Goal: Task Accomplishment & Management: Use online tool/utility

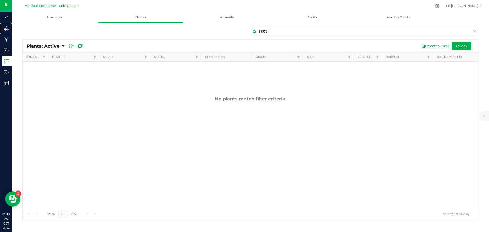
click at [0, 0] on p "Grow" at bounding box center [0, 0] width 0 height 0
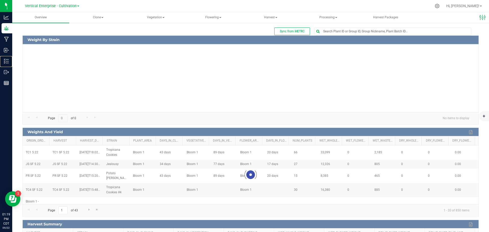
click at [0, 0] on p "Inventory" at bounding box center [0, 0] width 0 height 0
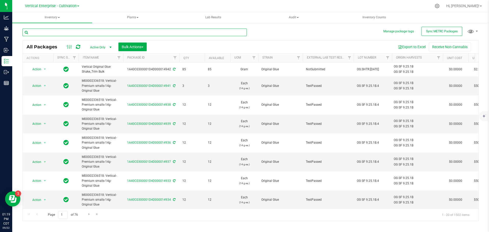
click at [46, 31] on input "text" at bounding box center [134, 33] width 224 height 8
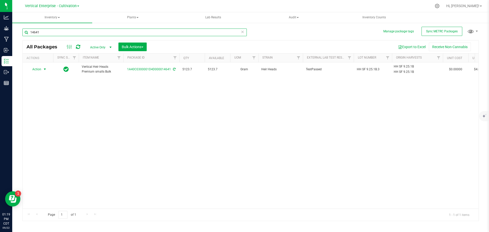
type input "14641"
click at [41, 70] on span "Action" at bounding box center [35, 69] width 14 height 7
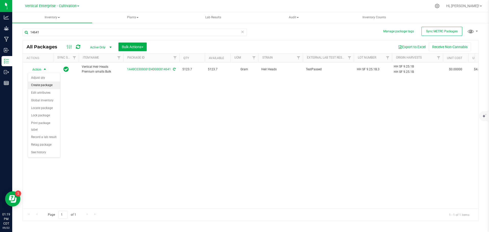
click at [39, 85] on li "Create package" at bounding box center [44, 86] width 32 height 8
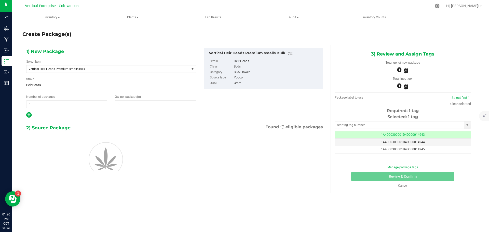
type input "0.0000"
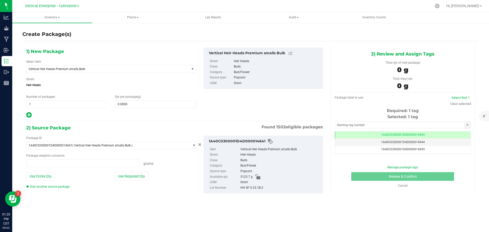
type input "0.0000 g"
click at [70, 68] on span "Vertical Heir Heads Premium smalls Bulk" at bounding box center [105, 69] width 153 height 4
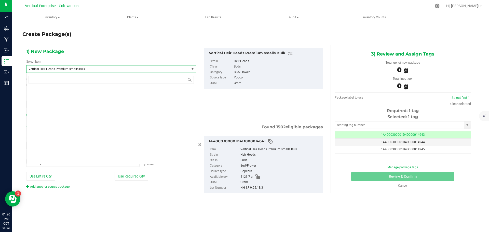
scroll to position [39317, 0]
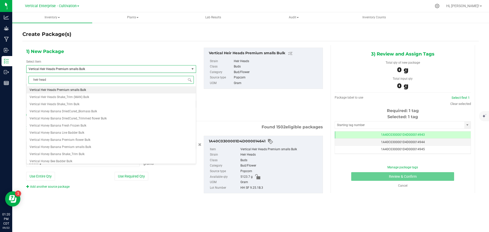
type input "heir heads"
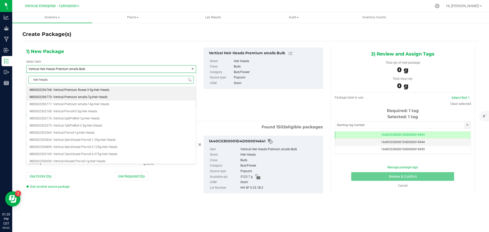
click at [77, 98] on span "M00002296770: Vertical-Premium smalls-7g-Heir Heads" at bounding box center [69, 97] width 78 height 4
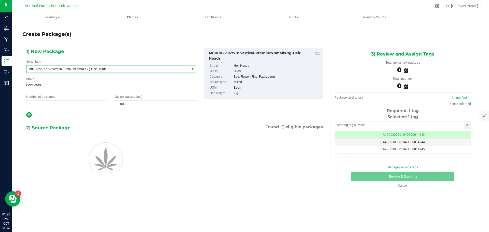
type input "0"
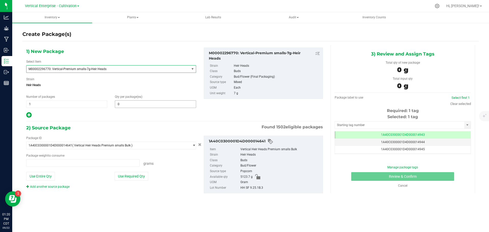
type input "0.0000 g"
drag, startPoint x: 45, startPoint y: 105, endPoint x: 0, endPoint y: 105, distance: 44.6
click at [0, 105] on div "Analytics Grow Manufacturing Inbound Inventory Outbound Reports 01:20 PM CDT [D…" at bounding box center [244, 116] width 489 height 232
type input "18"
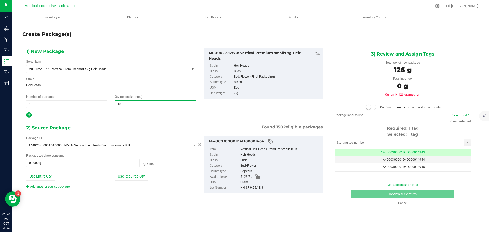
type input "18"
click at [127, 177] on button "Use Required Qty" at bounding box center [132, 176] width 34 height 9
type input "126.0000 g"
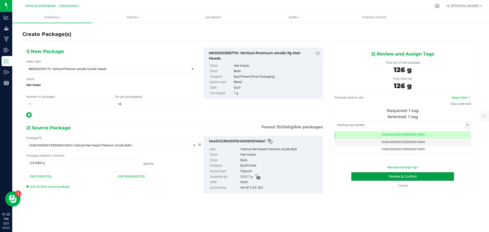
click at [433, 177] on button "Review & Confirm" at bounding box center [402, 176] width 103 height 9
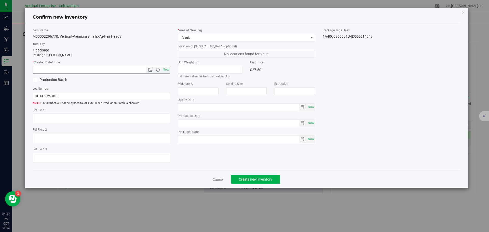
click at [166, 71] on span "Now" at bounding box center [166, 69] width 9 height 7
type input "[DATE] 1:20 PM"
click at [266, 183] on button "Create new inventory" at bounding box center [255, 179] width 49 height 9
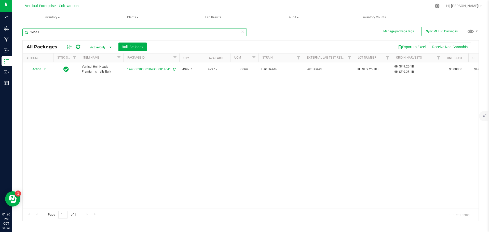
drag, startPoint x: 52, startPoint y: 34, endPoint x: 0, endPoint y: 34, distance: 52.5
click at [0, 34] on div "Analytics Grow Manufacturing Inbound Inventory Outbound Reports 01:20 PM CDT [D…" at bounding box center [244, 116] width 489 height 232
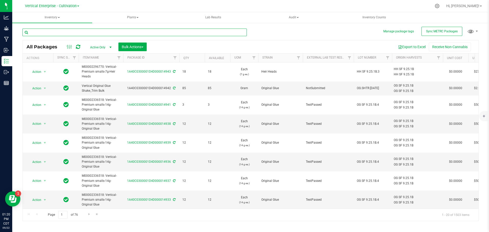
click at [89, 30] on input "text" at bounding box center [134, 33] width 224 height 8
type input "14641"
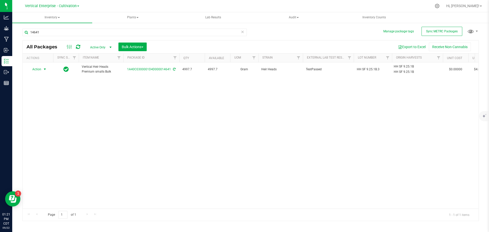
click at [38, 69] on span "Action" at bounding box center [35, 69] width 14 height 7
click at [37, 84] on li "Create package" at bounding box center [44, 86] width 32 height 8
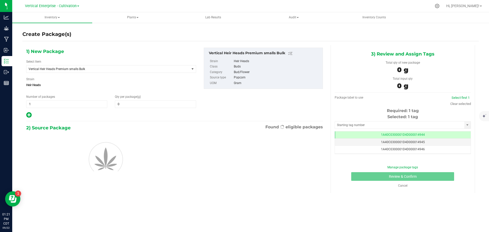
type input "0.0000"
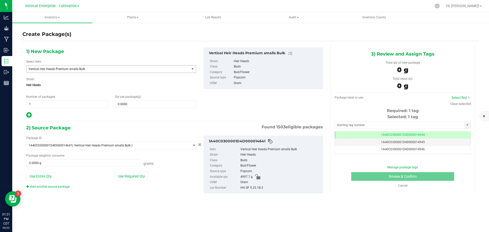
click at [62, 65] on span "Vertical Heir Heads Premium smalls Bulk" at bounding box center [107, 68] width 163 height 7
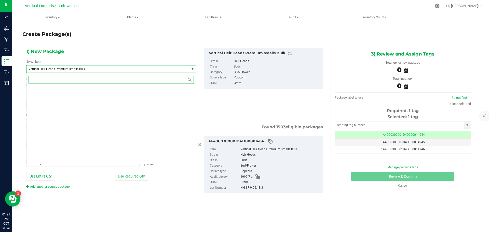
scroll to position [39317, 0]
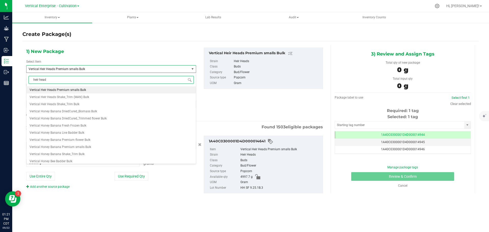
type input "heir heads"
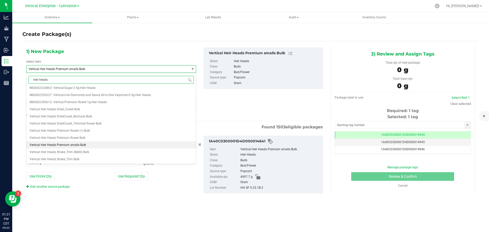
scroll to position [0, 0]
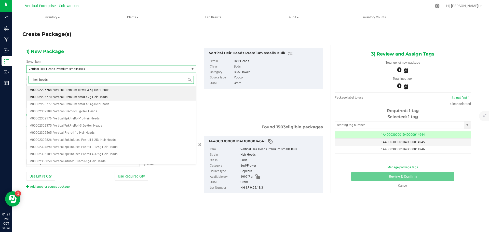
click at [81, 98] on span "M00002296770: Vertical-Premium smalls-7g-Heir Heads" at bounding box center [69, 97] width 78 height 4
type input "0"
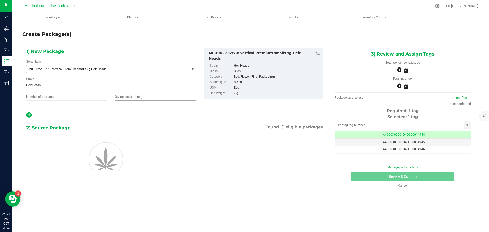
click at [149, 106] on span at bounding box center [155, 104] width 81 height 8
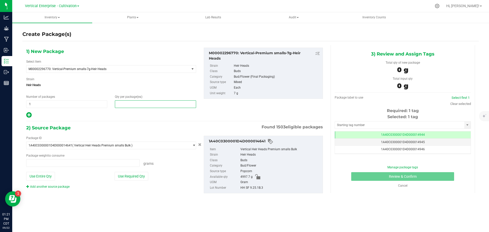
type input "0.0000 g"
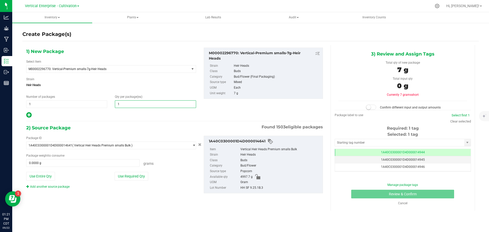
type input "18"
click at [136, 173] on button "Use Required Qty" at bounding box center [132, 176] width 34 height 9
type input "126.0000 g"
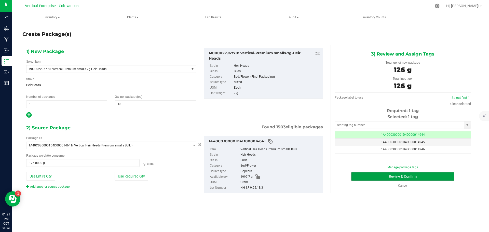
click at [415, 172] on button "Review & Confirm" at bounding box center [402, 176] width 103 height 9
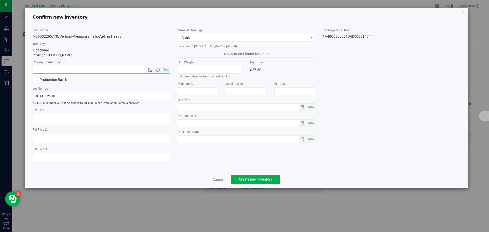
click at [164, 69] on span "Now" at bounding box center [166, 69] width 9 height 7
type input "[DATE] 1:21 PM"
click at [269, 180] on span "Create new inventory" at bounding box center [255, 179] width 33 height 4
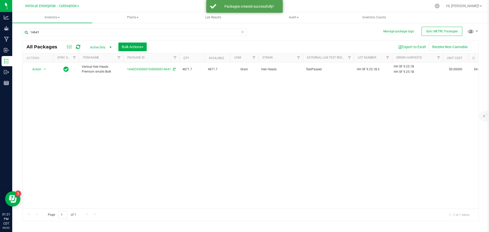
drag, startPoint x: 269, startPoint y: 179, endPoint x: 128, endPoint y: 155, distance: 142.6
click at [128, 155] on div "Action Action Adjust qty Create package Edit attributes Global inventory Locate…" at bounding box center [251, 135] width 456 height 146
click at [39, 69] on span "Action" at bounding box center [35, 69] width 14 height 7
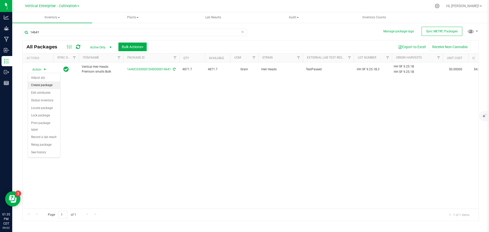
click at [36, 84] on li "Create package" at bounding box center [44, 86] width 32 height 8
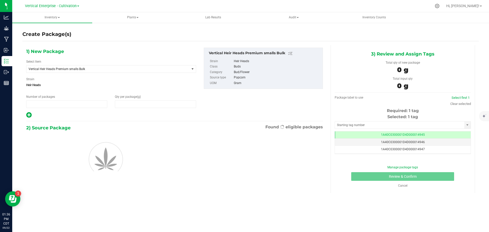
type input "1"
type input "0.0000"
click at [71, 64] on div "Select Item Vertical Heir Heads Premium smalls Bulk Badder_NSS Badder_NSS_Bulk …" at bounding box center [111, 66] width 170 height 14
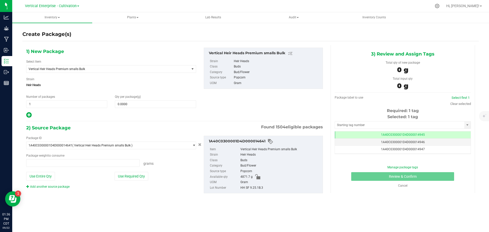
type input "0.0000 g"
click at [72, 67] on span "Vertical Heir Heads Premium smalls Bulk" at bounding box center [105, 69] width 153 height 4
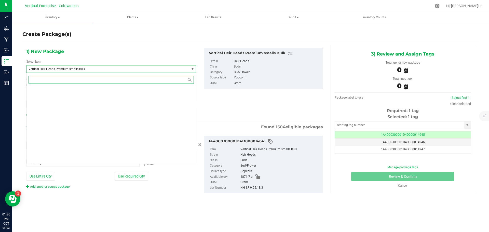
scroll to position [39317, 0]
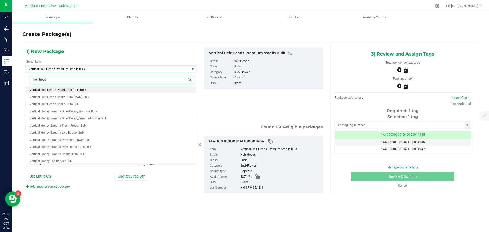
type input "heir heads"
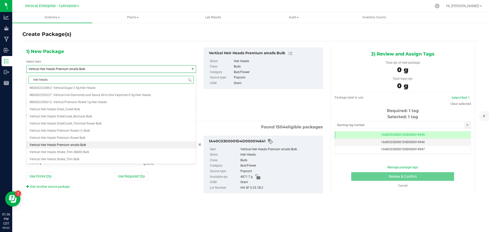
scroll to position [0, 0]
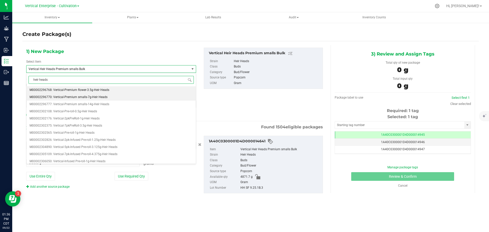
click at [87, 95] on li "M00002296770: Vertical-Premium smalls-7g-Heir Heads" at bounding box center [110, 96] width 169 height 7
type input "0"
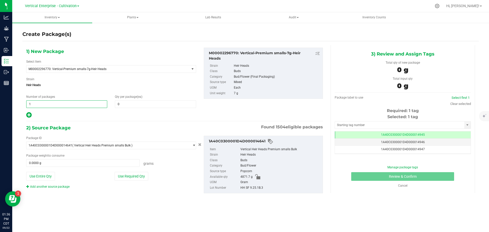
drag, startPoint x: 56, startPoint y: 102, endPoint x: 18, endPoint y: 103, distance: 38.0
click at [18, 103] on div "Create Package(s) 1) New Package Select Item M00002296770: Vertical-Premium sma…" at bounding box center [250, 101] width 477 height 159
type input "3"
type input "18"
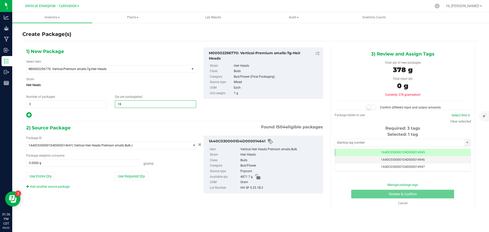
type input "18"
click at [138, 179] on button "Use Required Qty" at bounding box center [132, 176] width 34 height 9
type input "378.0000 g"
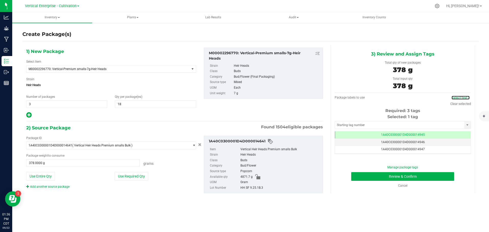
click at [466, 98] on link "Select first 3" at bounding box center [461, 98] width 18 height 4
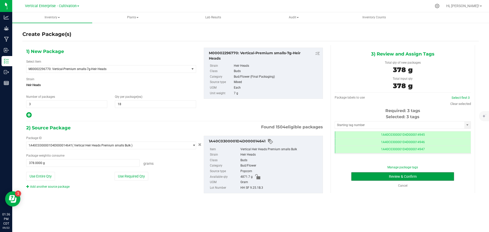
click at [441, 177] on button "Review & Confirm" at bounding box center [402, 176] width 103 height 9
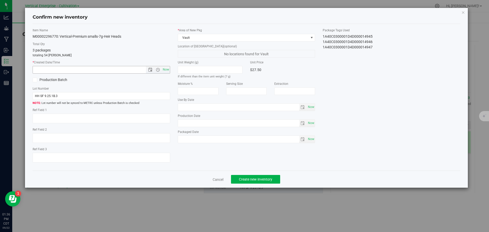
drag, startPoint x: 164, startPoint y: 67, endPoint x: 181, endPoint y: 90, distance: 28.2
click at [164, 68] on span "Now" at bounding box center [166, 69] width 9 height 7
type input "[DATE] 1:36 PM"
click at [269, 179] on span "Create new inventory" at bounding box center [255, 179] width 33 height 4
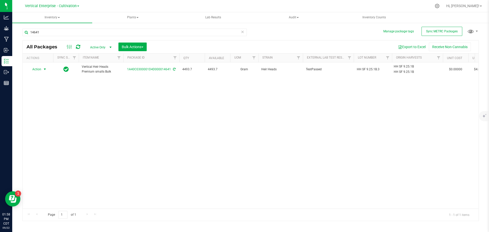
click at [31, 71] on span "Action" at bounding box center [35, 69] width 14 height 7
click at [38, 84] on li "Create package" at bounding box center [44, 86] width 32 height 8
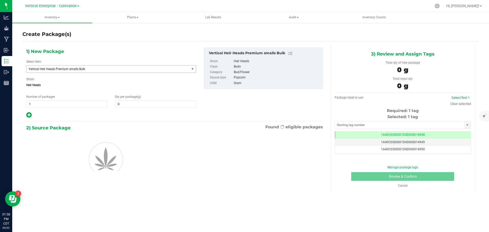
type input "0.0000"
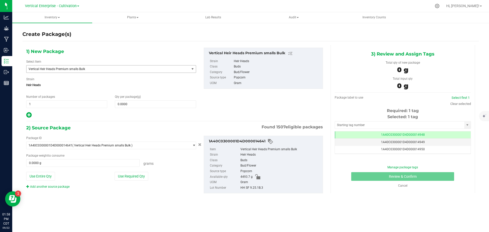
click at [52, 70] on span "Vertical Heir Heads Premium smalls Bulk" at bounding box center [105, 69] width 153 height 4
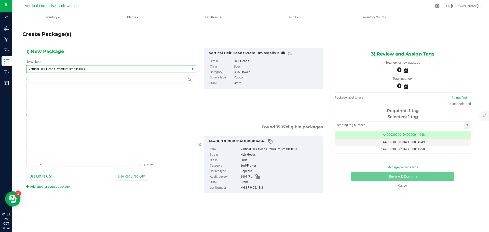
scroll to position [39317, 0]
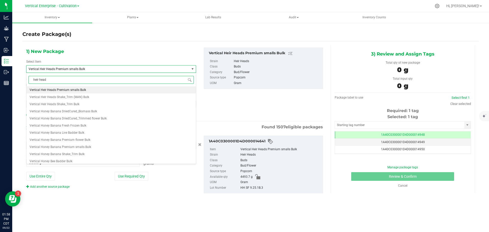
type input "heir heads"
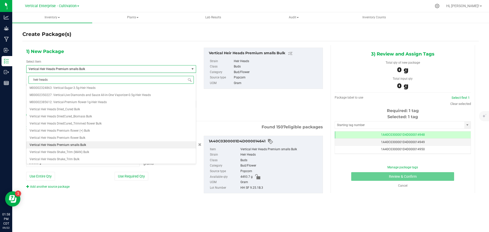
scroll to position [0, 0]
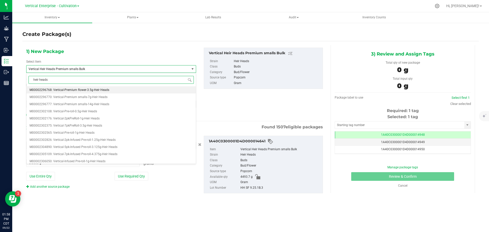
click at [52, 89] on span "M00002296768: Vertical-Premium flower-3.5g-Heir Heads" at bounding box center [70, 90] width 80 height 4
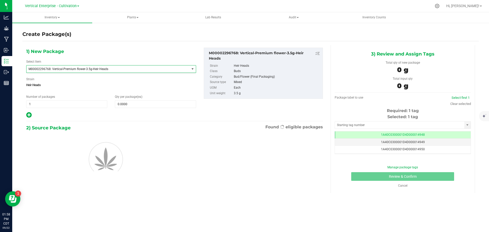
type input "0"
click at [71, 69] on span "M00002296768: Vertical-Premium flower-3.5g-Heir Heads" at bounding box center [105, 69] width 153 height 4
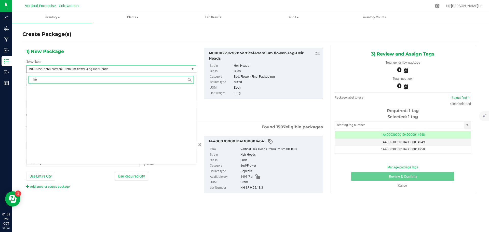
scroll to position [0, 0]
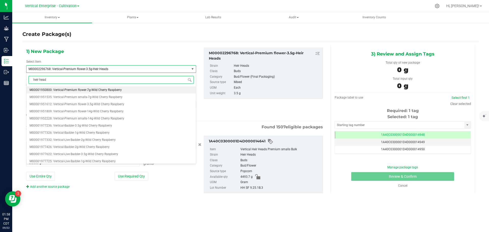
type input "heir heads"
click at [87, 97] on span "M00002296770: Vertical-Premium smalls-7g-Heir Heads" at bounding box center [69, 97] width 78 height 4
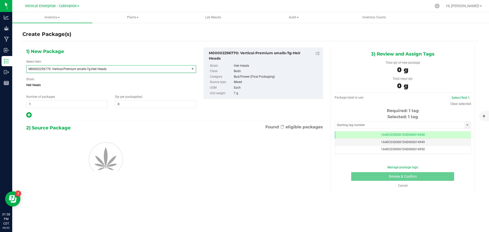
type input "0"
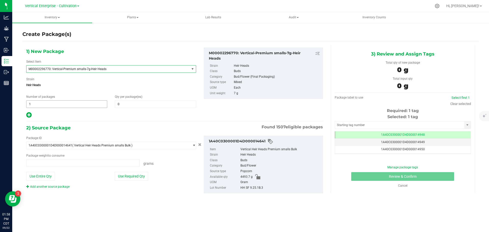
type input "0.0000 g"
drag, startPoint x: 51, startPoint y: 106, endPoint x: 33, endPoint y: 108, distance: 18.5
click at [33, 108] on div "1) New Package Select Item M00002296770: Vertical-Premium smalls-7g-Heir Heads …" at bounding box center [111, 83] width 178 height 71
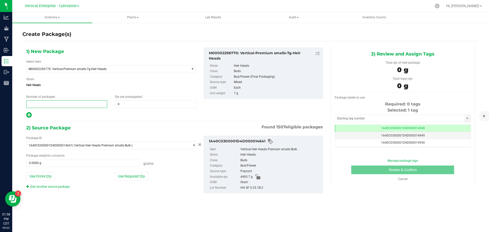
type input "3"
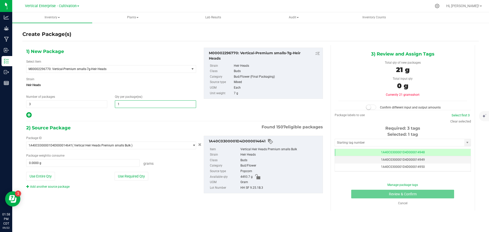
type input "18"
click at [130, 176] on button "Use Required Qty" at bounding box center [132, 176] width 34 height 9
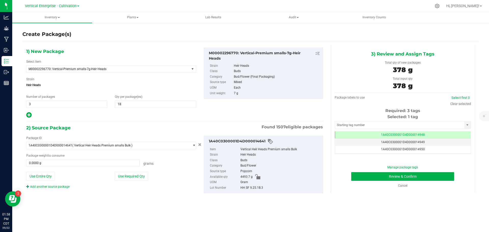
type input "378.0000 g"
click at [466, 98] on link "Select first 3" at bounding box center [461, 98] width 18 height 4
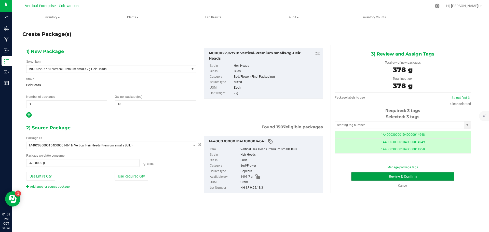
click at [440, 175] on button "Review & Confirm" at bounding box center [402, 176] width 103 height 9
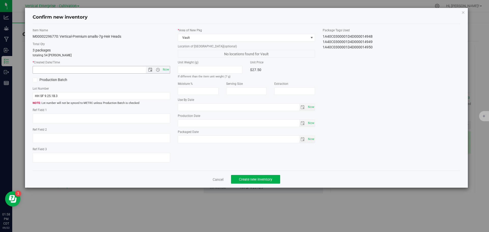
click at [165, 70] on span "Now" at bounding box center [166, 69] width 9 height 7
type input "[DATE] 1:58 PM"
click at [254, 180] on span "Create new inventory" at bounding box center [255, 179] width 33 height 4
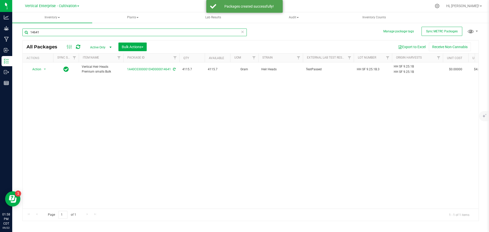
drag, startPoint x: 63, startPoint y: 33, endPoint x: 17, endPoint y: 33, distance: 45.6
click at [17, 33] on div "Manage package tags Sync METRC Packages 14641 All Packages Active Only Active O…" at bounding box center [250, 99] width 477 height 155
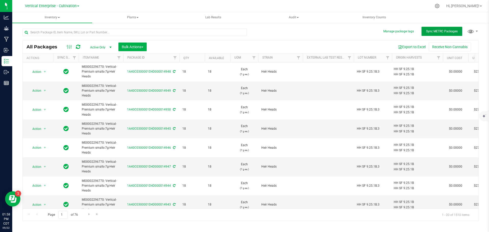
click at [440, 28] on button "Sync METRC Packages" at bounding box center [442, 31] width 41 height 9
click at [141, 26] on div at bounding box center [136, 32] width 228 height 16
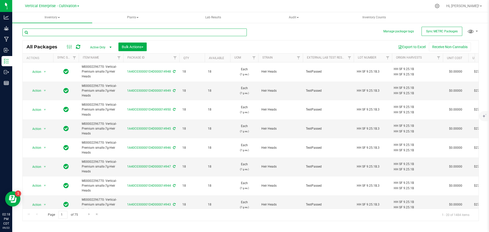
click at [133, 32] on input "text" at bounding box center [134, 33] width 224 height 8
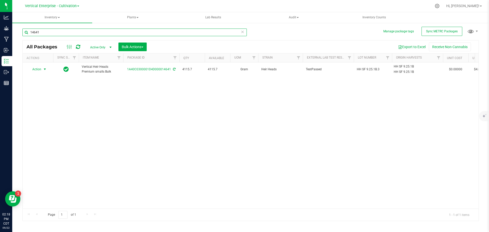
type input "14641"
click at [39, 71] on span "Action" at bounding box center [35, 69] width 14 height 7
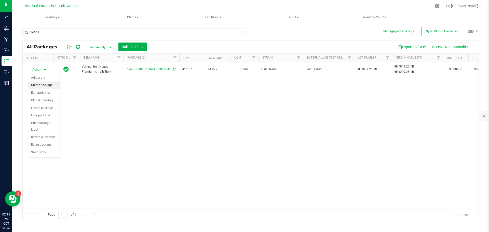
click at [37, 84] on li "Create package" at bounding box center [44, 86] width 32 height 8
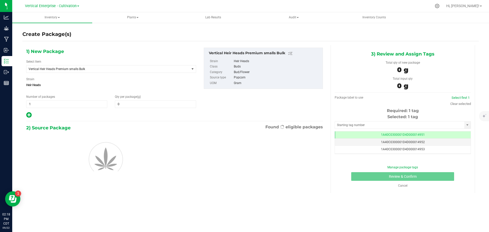
type input "0.0000"
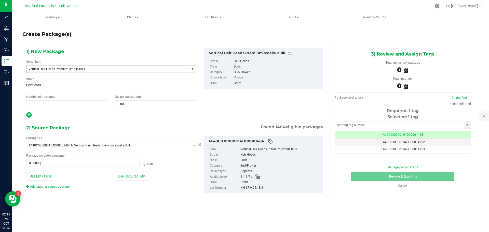
click at [49, 70] on span "Vertical Heir Heads Premium smalls Bulk" at bounding box center [105, 69] width 153 height 4
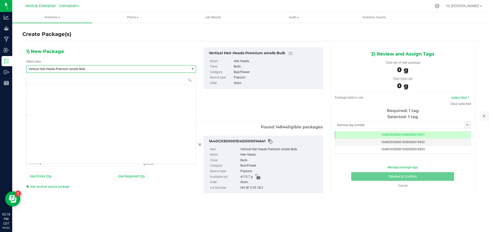
scroll to position [39317, 0]
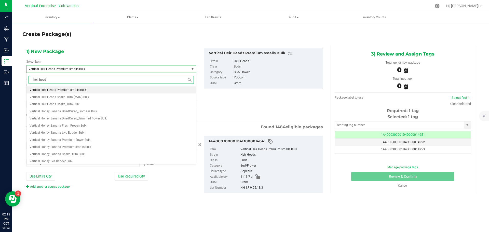
type input "heir heads"
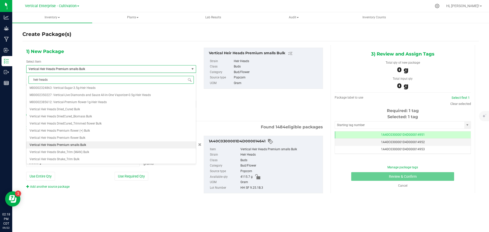
scroll to position [0, 0]
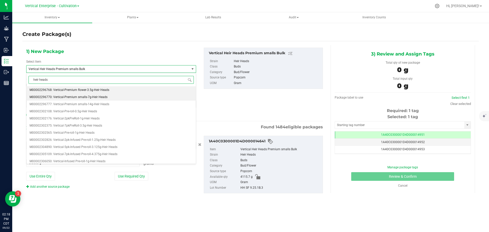
click at [87, 96] on span "M00002296770: Vertical-Premium smalls-7g-Heir Heads" at bounding box center [69, 97] width 78 height 4
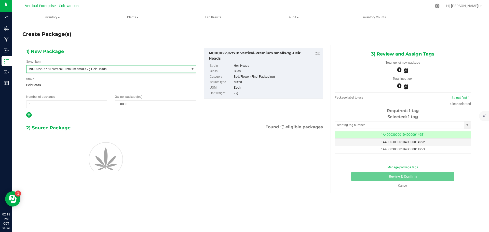
type input "0"
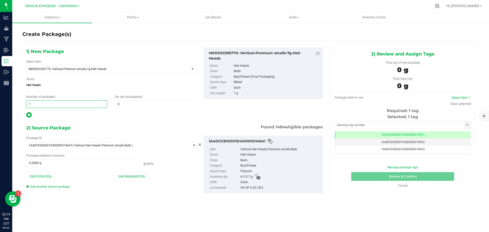
click at [0, 106] on div "Analytics Grow Manufacturing Inbound Inventory Outbound Reports 02:19 PM CDT [D…" at bounding box center [244, 116] width 489 height 232
click at [72, 103] on input "1" at bounding box center [66, 104] width 81 height 7
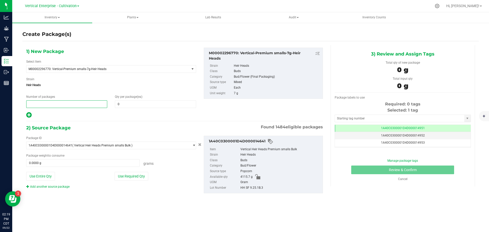
type input "3"
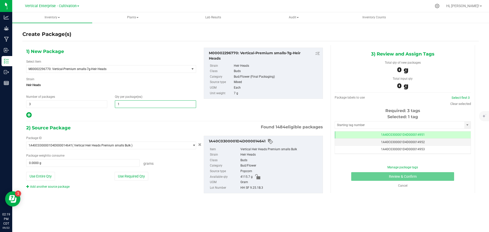
type input "18"
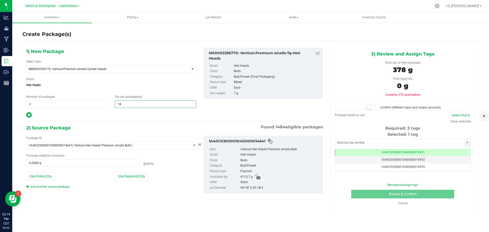
type input "18"
click at [138, 175] on button "Use Required Qty" at bounding box center [132, 176] width 34 height 9
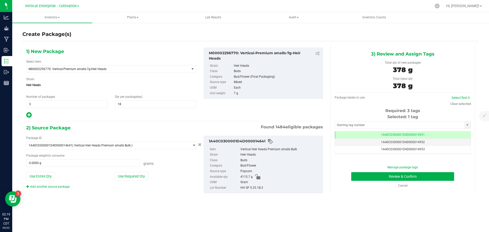
type input "378.0000 g"
click at [463, 97] on link "Select first 3" at bounding box center [461, 98] width 18 height 4
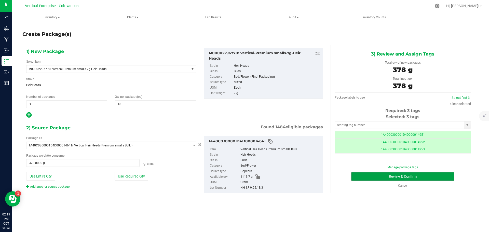
click at [442, 176] on button "Review & Confirm" at bounding box center [402, 176] width 103 height 9
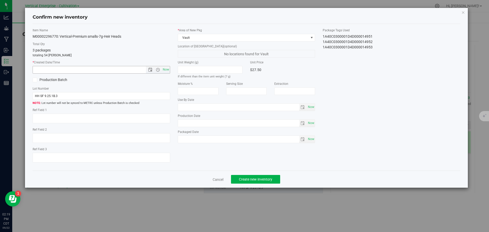
click at [167, 68] on span "Now" at bounding box center [166, 69] width 9 height 7
type input "[DATE] 2:19 PM"
click at [255, 183] on button "Create new inventory" at bounding box center [255, 179] width 49 height 9
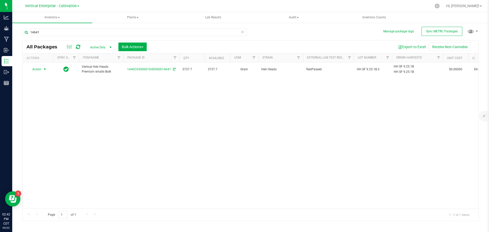
click at [40, 70] on span "Action" at bounding box center [35, 69] width 14 height 7
click at [39, 84] on li "Create package" at bounding box center [44, 86] width 32 height 8
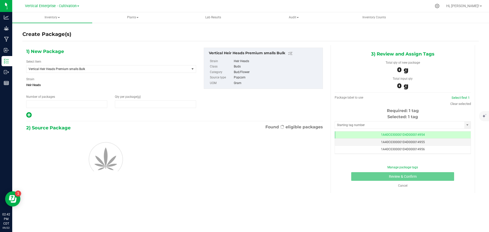
type input "1"
type input "0.0000"
click at [53, 70] on span "Vertical Heir Heads Premium smalls Bulk" at bounding box center [105, 69] width 153 height 4
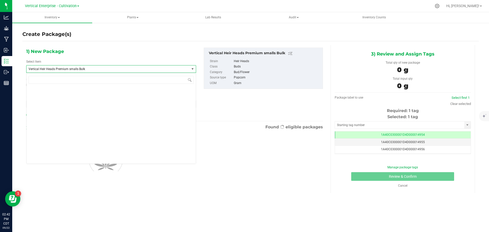
scroll to position [39317, 0]
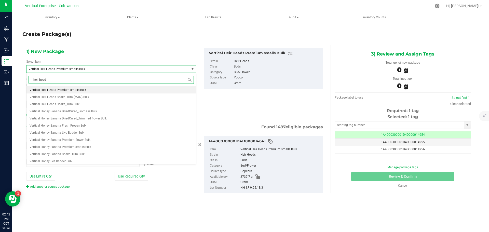
type input "heir heads"
type input "0.0000 g"
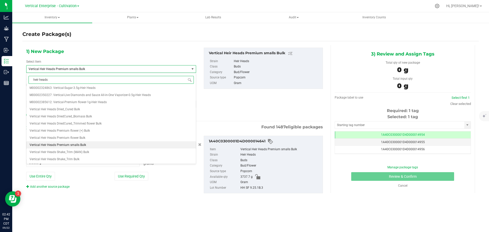
scroll to position [0, 0]
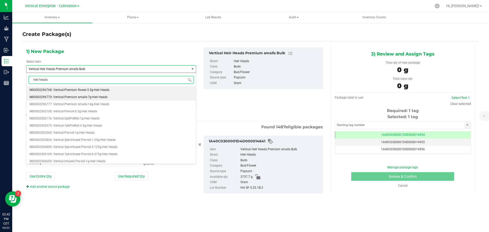
click at [82, 97] on span "M00002296770: Vertical-Premium smalls-7g-Heir Heads" at bounding box center [69, 97] width 78 height 4
type input "0"
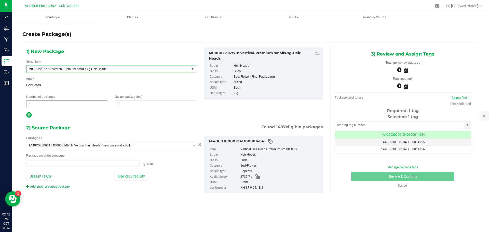
type input "0.0000 g"
click at [143, 106] on span "0 0" at bounding box center [155, 104] width 81 height 8
type input "0"
drag, startPoint x: 36, startPoint y: 107, endPoint x: 19, endPoint y: 109, distance: 16.9
click at [19, 109] on div "Create Package(s) 1) New Package Select Item M00002296770: Vertical-Premium sma…" at bounding box center [250, 101] width 477 height 159
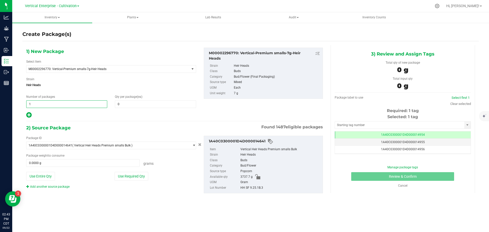
type input "3"
type input "18"
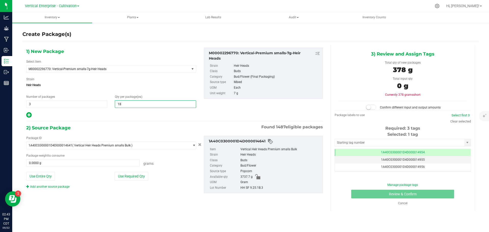
type input "18"
click at [140, 177] on button "Use Required Qty" at bounding box center [132, 176] width 34 height 9
type input "378.0000 g"
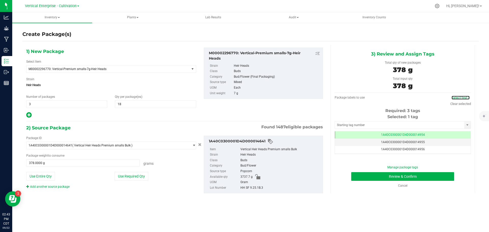
click at [465, 98] on link "Select first 3" at bounding box center [461, 98] width 18 height 4
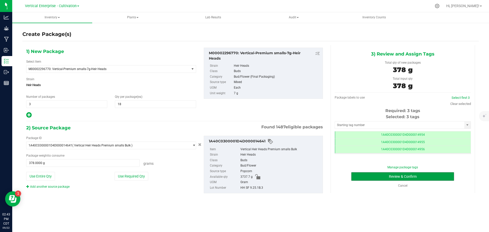
click at [439, 178] on button "Review & Confirm" at bounding box center [402, 176] width 103 height 9
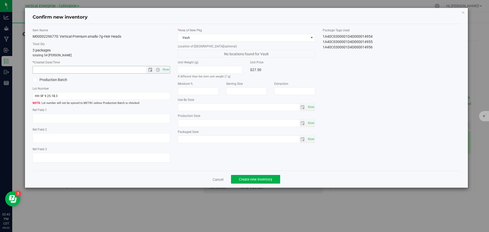
click at [167, 68] on span "Now" at bounding box center [166, 69] width 9 height 7
type input "[DATE] 2:43 PM"
click at [251, 183] on button "Create new inventory" at bounding box center [255, 179] width 49 height 9
